Goal: Task Accomplishment & Management: Manage account settings

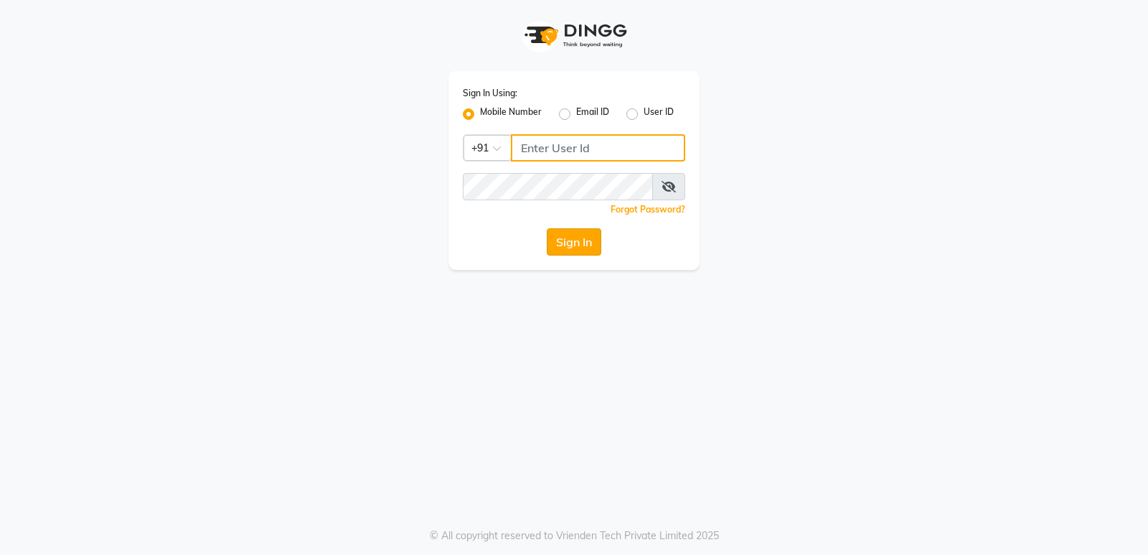
type input "8623828860"
click at [580, 247] on button "Sign In" at bounding box center [574, 241] width 55 height 27
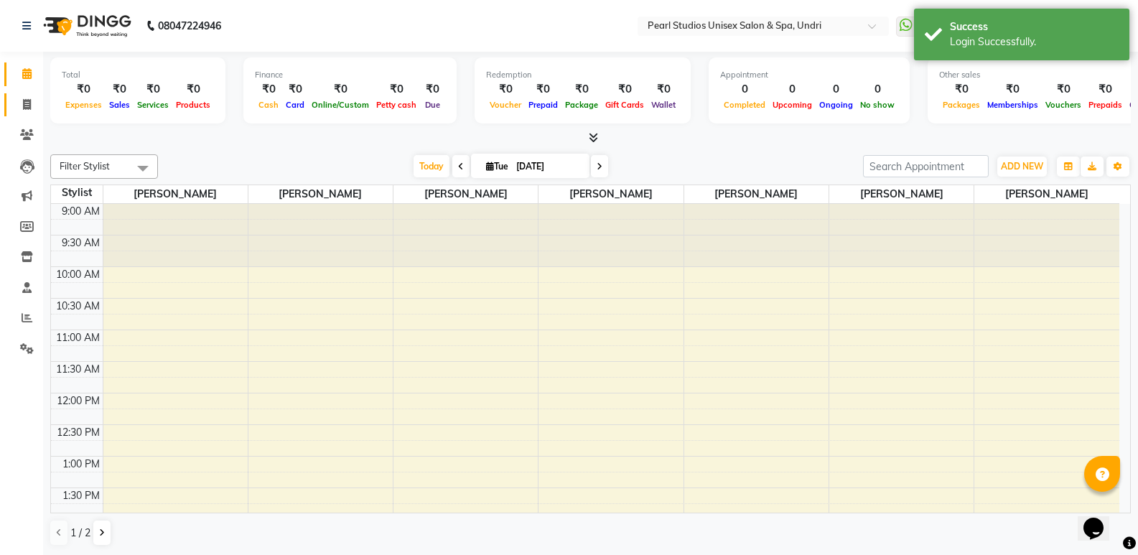
click at [28, 114] on link "Invoice" at bounding box center [21, 105] width 34 height 24
select select "78"
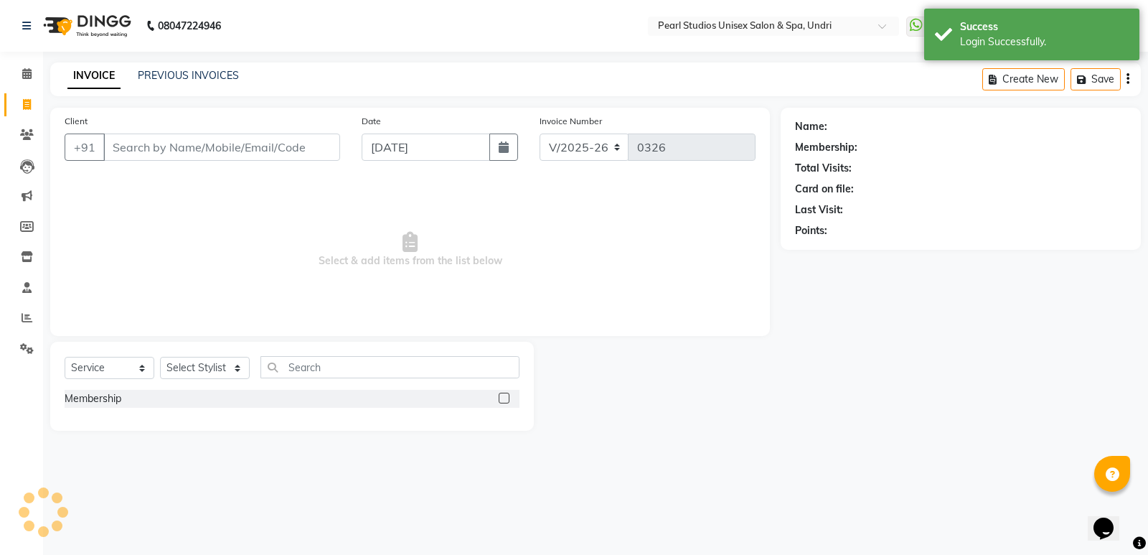
select select "membership"
click at [147, 158] on input "Client" at bounding box center [221, 146] width 237 height 27
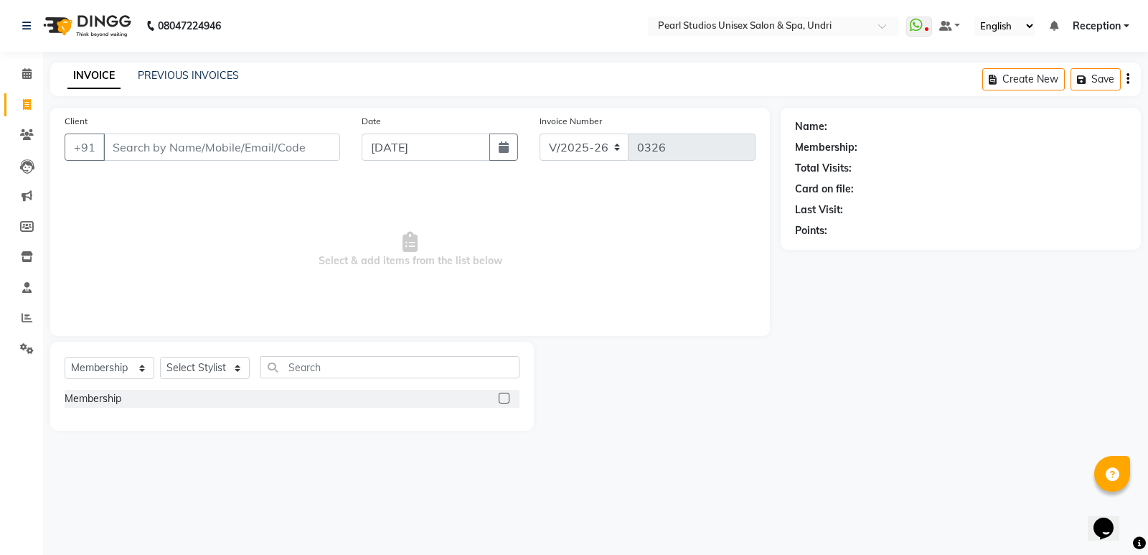
click at [155, 142] on input "Client" at bounding box center [221, 146] width 237 height 27
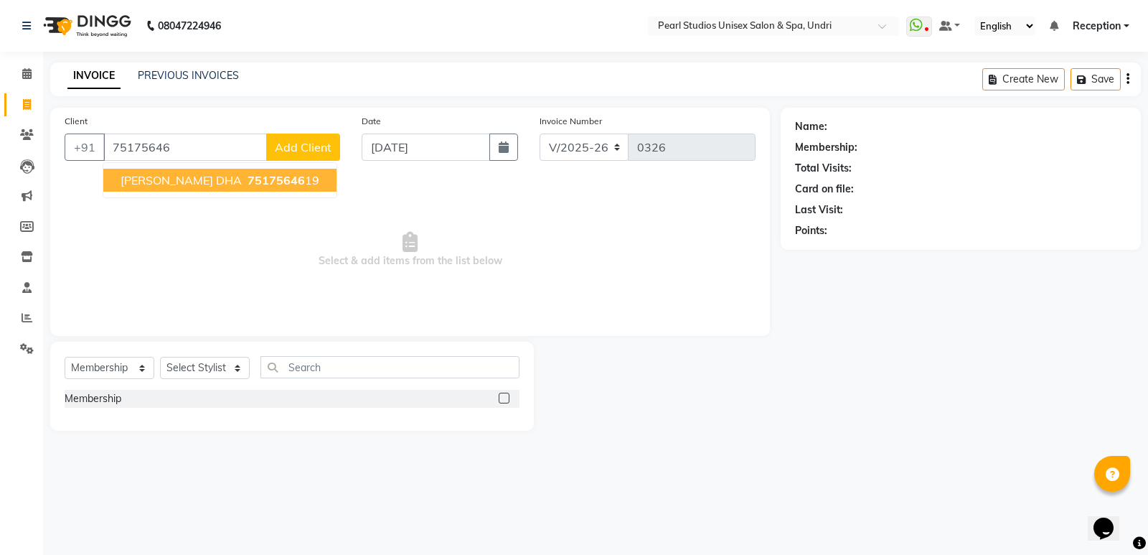
click at [248, 174] on span "75175646" at bounding box center [276, 180] width 57 height 14
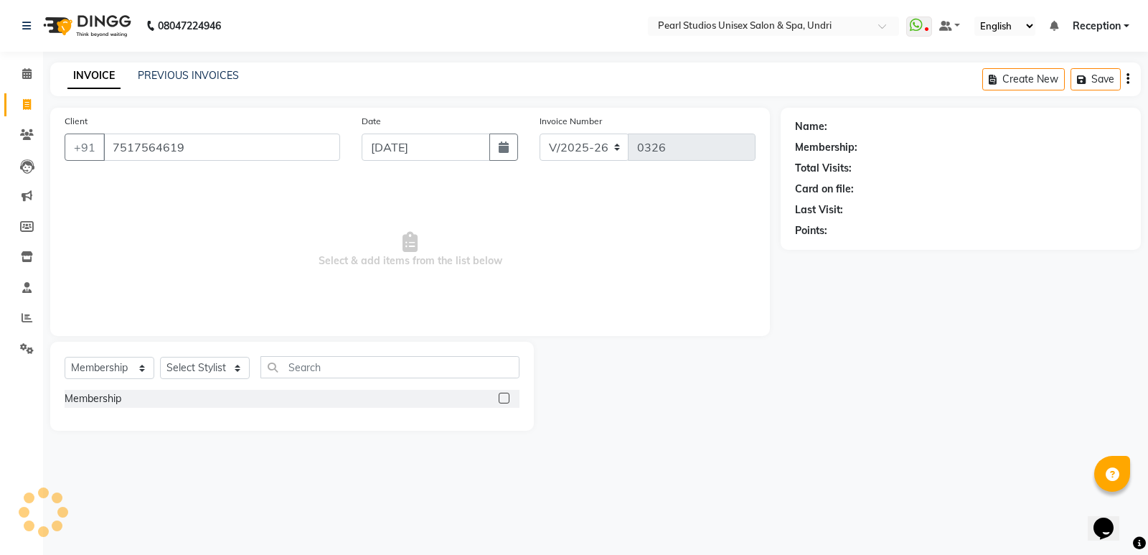
type input "7517564619"
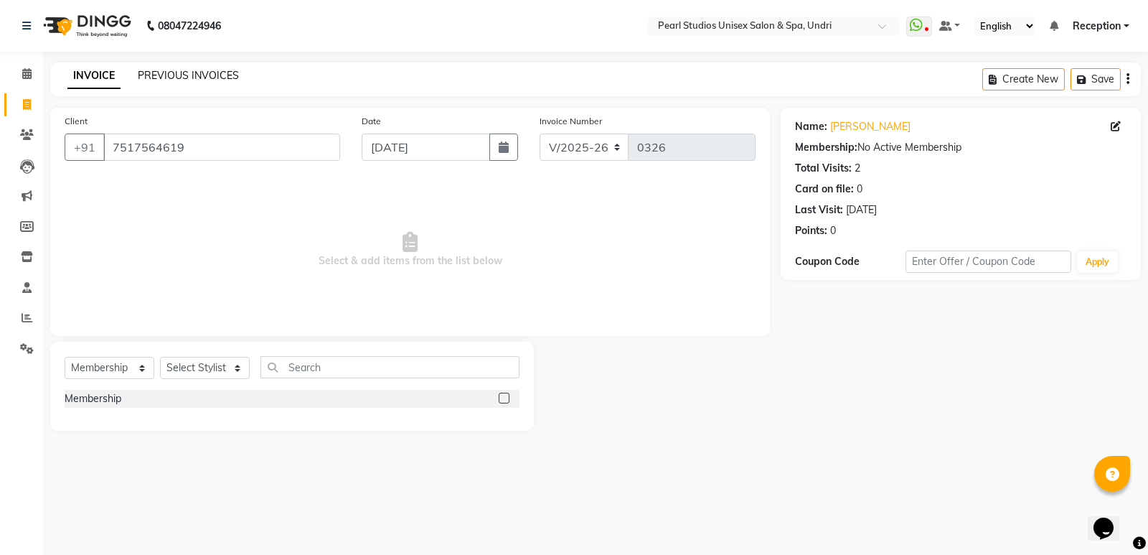
click at [233, 76] on link "PREVIOUS INVOICES" at bounding box center [188, 75] width 101 height 13
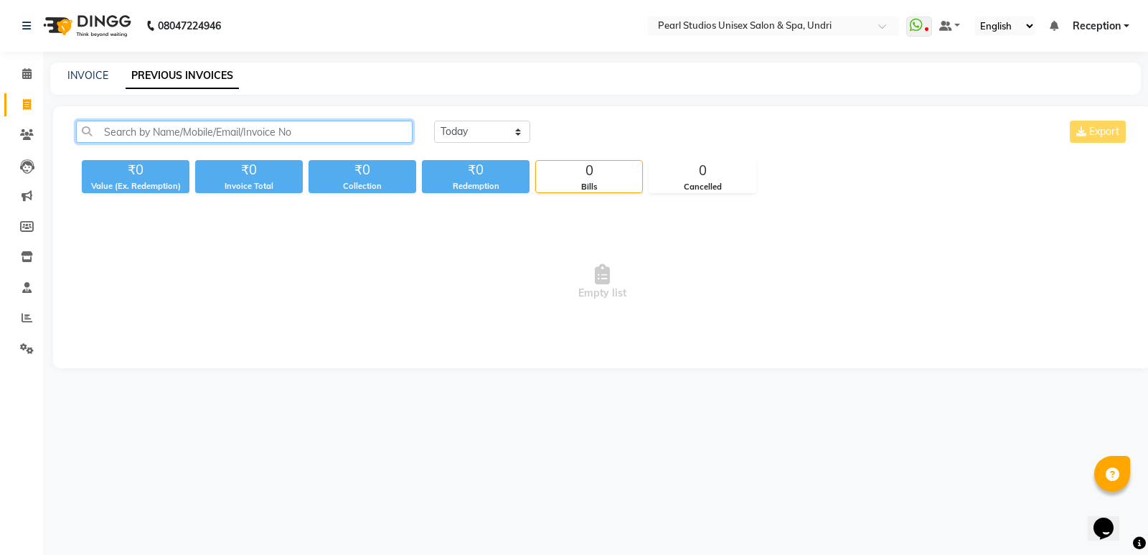
click at [201, 126] on input "text" at bounding box center [244, 132] width 337 height 22
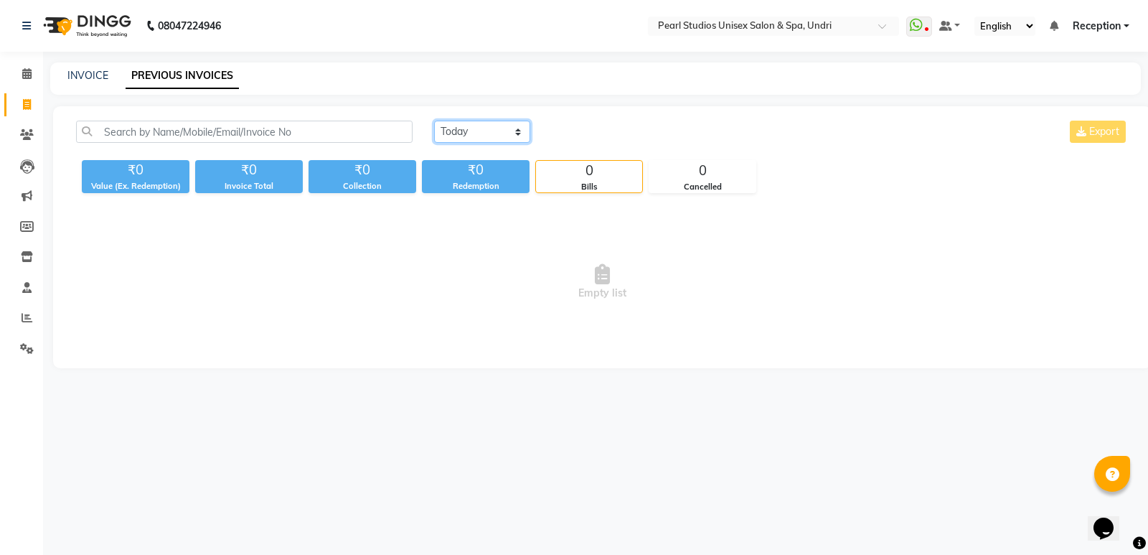
click at [505, 136] on select "[DATE] [DATE] Custom Range" at bounding box center [482, 132] width 96 height 22
select select "range"
click at [434, 121] on select "[DATE] [DATE] Custom Range" at bounding box center [482, 132] width 96 height 22
click at [631, 131] on input "[DATE]" at bounding box center [599, 132] width 100 height 20
select select "9"
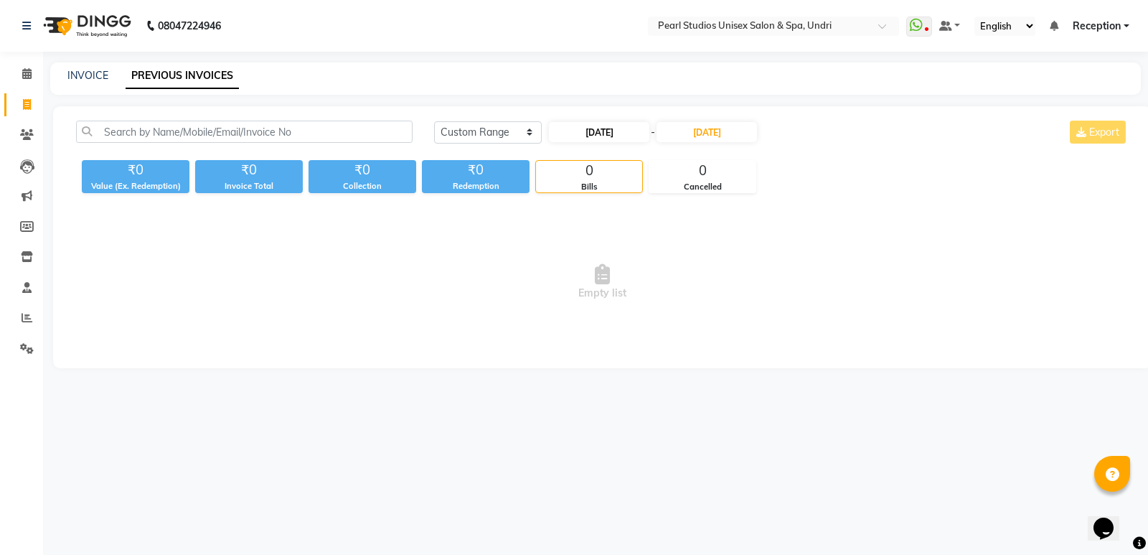
select select "2025"
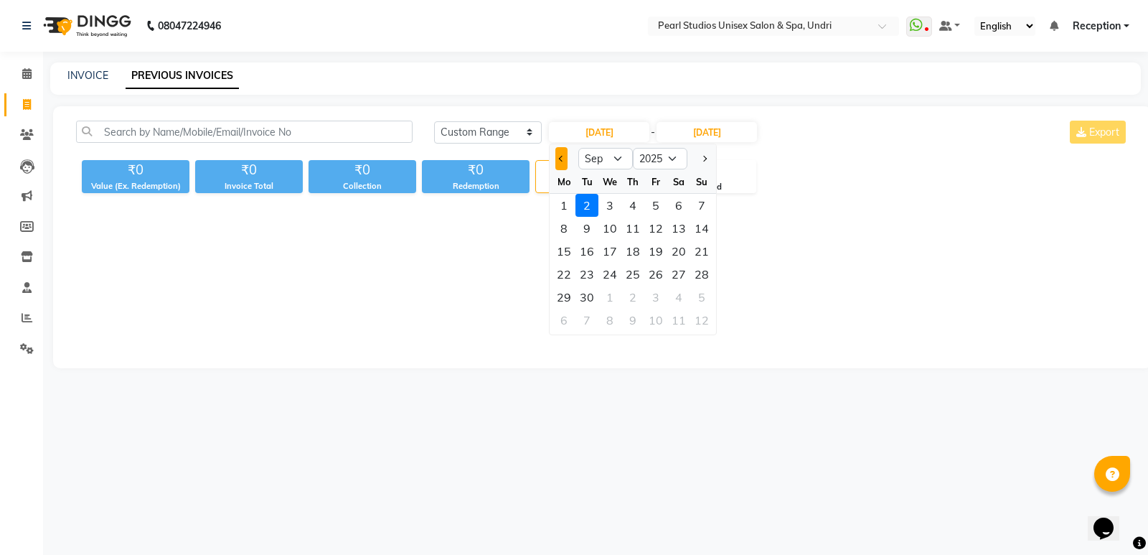
click at [556, 159] on button "Previous month" at bounding box center [561, 158] width 12 height 23
select select "7"
click at [586, 210] on div "1" at bounding box center [587, 205] width 23 height 23
type input "[DATE]"
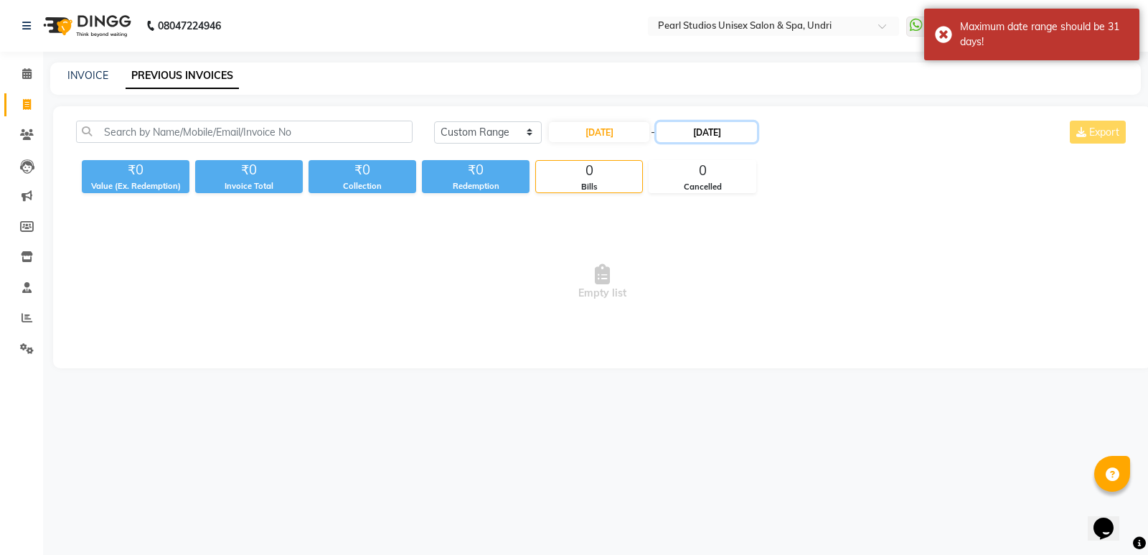
click at [755, 131] on input "[DATE]" at bounding box center [707, 132] width 100 height 20
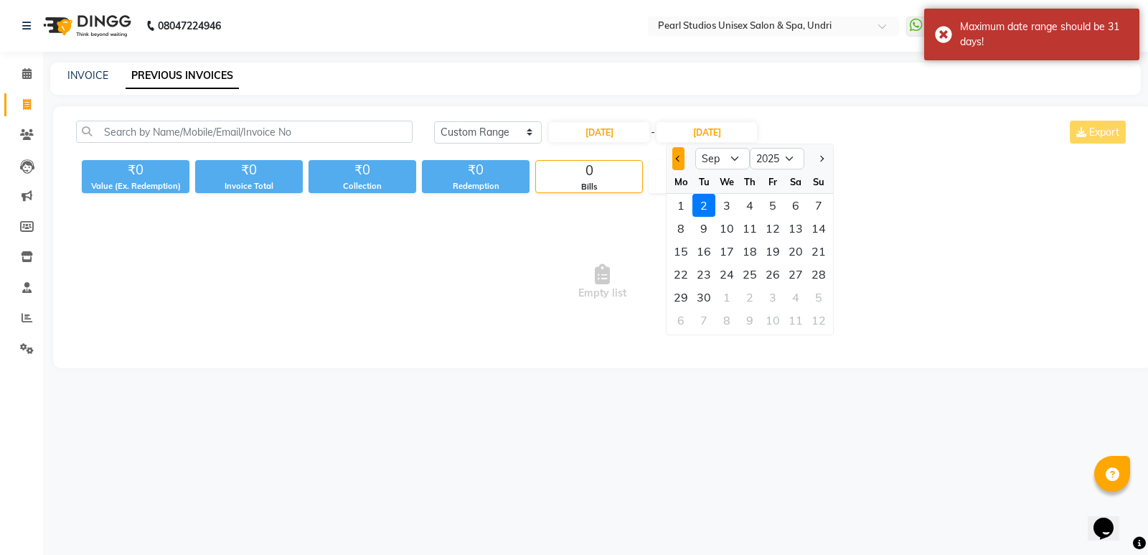
click at [675, 154] on button "Previous month" at bounding box center [678, 158] width 12 height 23
select select "7"
click at [753, 291] on div "31" at bounding box center [749, 297] width 23 height 23
type input "[DATE]"
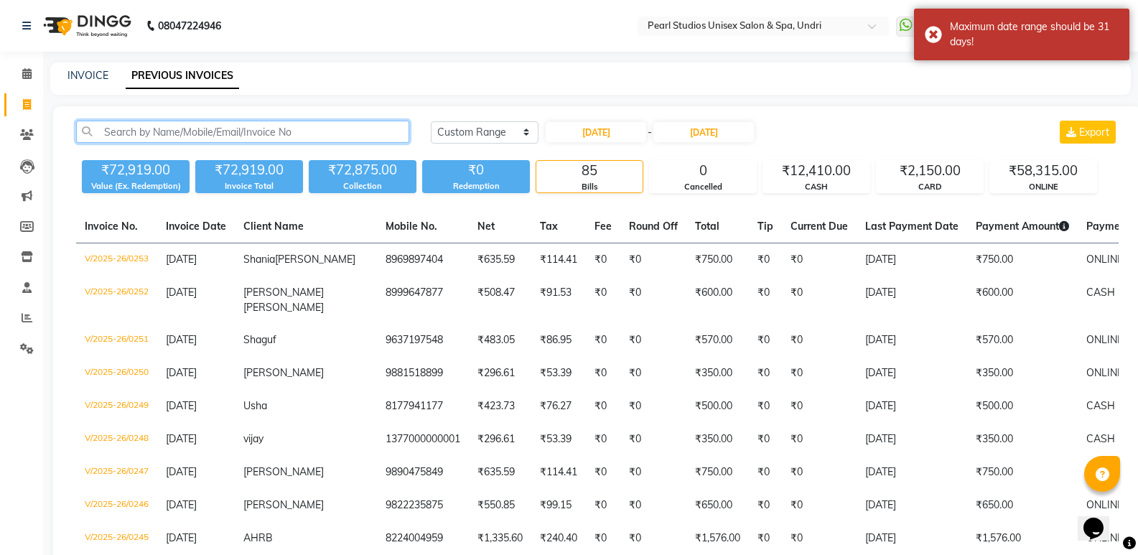
click at [178, 123] on input "text" at bounding box center [242, 132] width 333 height 22
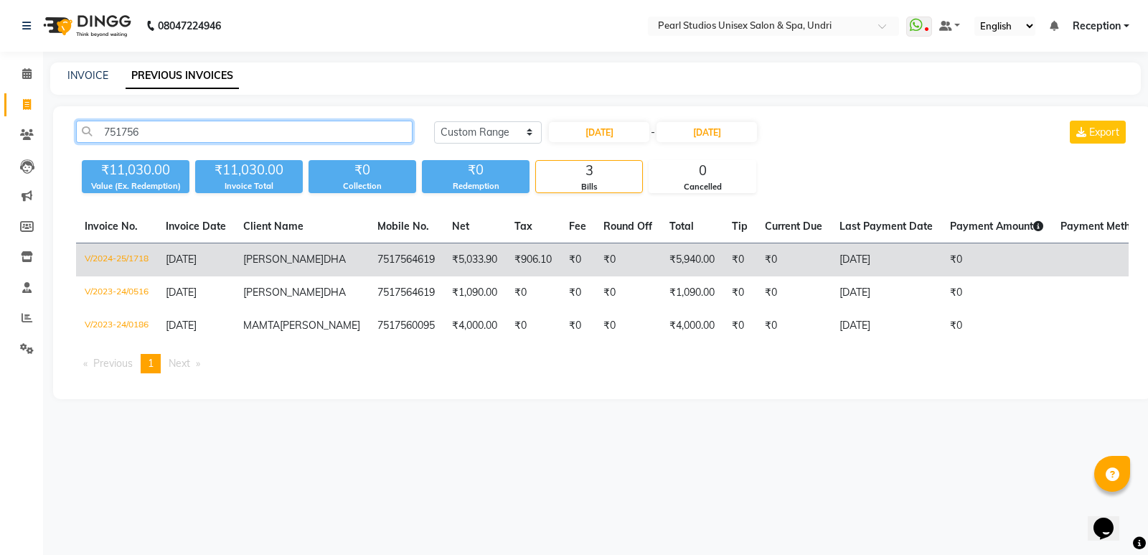
type input "751756"
click at [561, 268] on td "₹0" at bounding box center [578, 260] width 34 height 34
